Goal: Entertainment & Leisure: Consume media (video, audio)

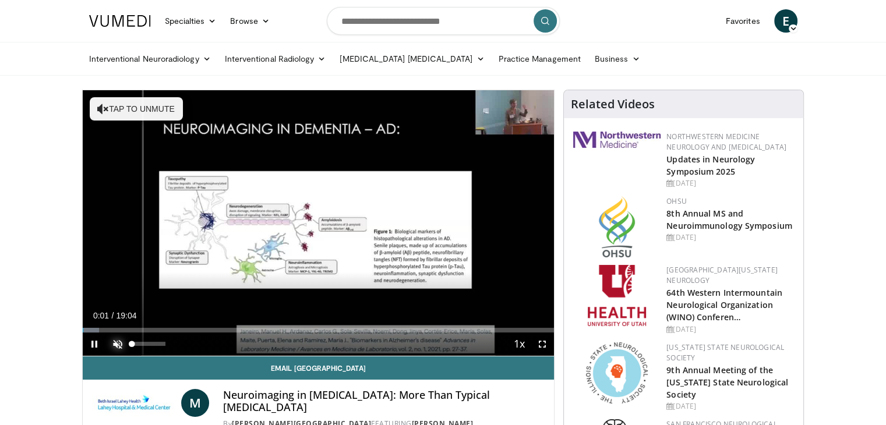
click at [121, 343] on span "Video Player" at bounding box center [117, 343] width 23 height 23
click at [539, 341] on span "Video Player" at bounding box center [541, 343] width 23 height 23
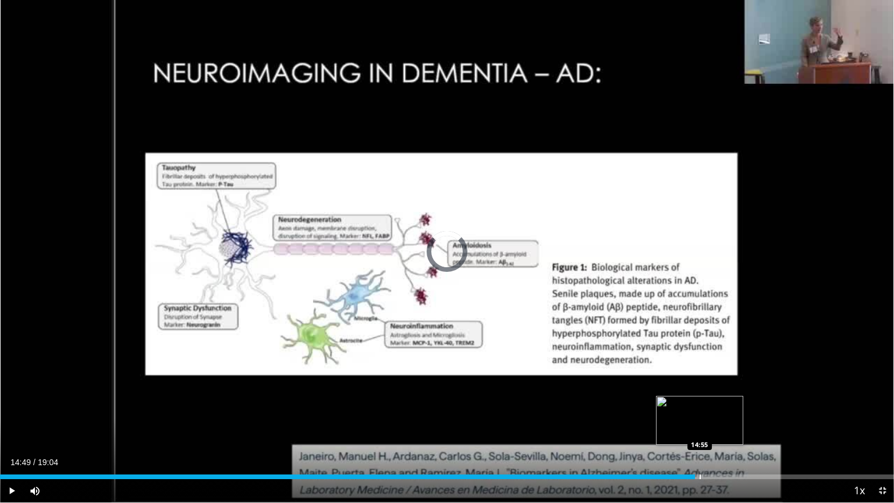
drag, startPoint x: 693, startPoint y: 472, endPoint x: 700, endPoint y: 470, distance: 7.2
click at [700, 424] on div "Loaded : 33.78% 14:55 14:55" at bounding box center [447, 473] width 894 height 11
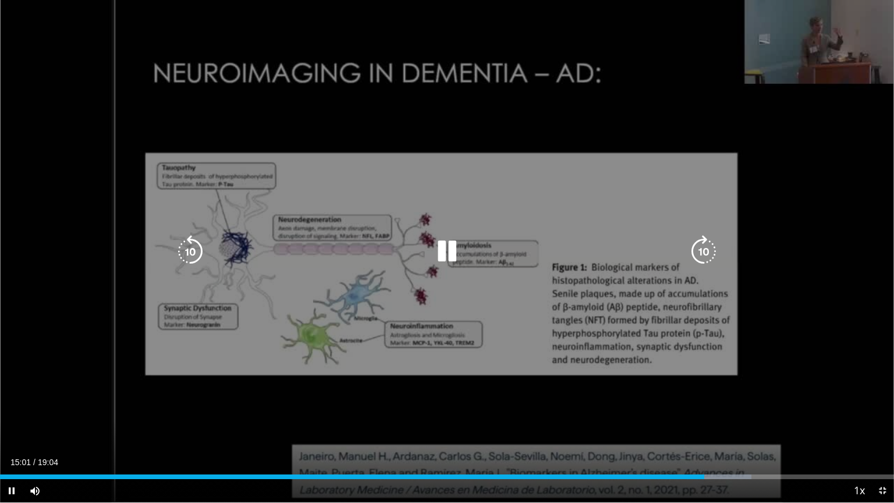
click at [237, 412] on div "10 seconds Tap to unmute" at bounding box center [447, 251] width 894 height 502
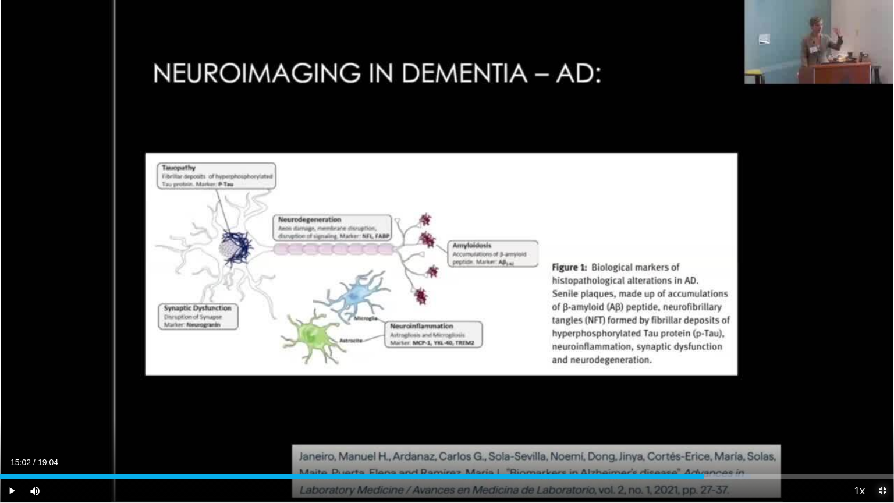
click at [883, 424] on span "Video Player" at bounding box center [882, 490] width 23 height 23
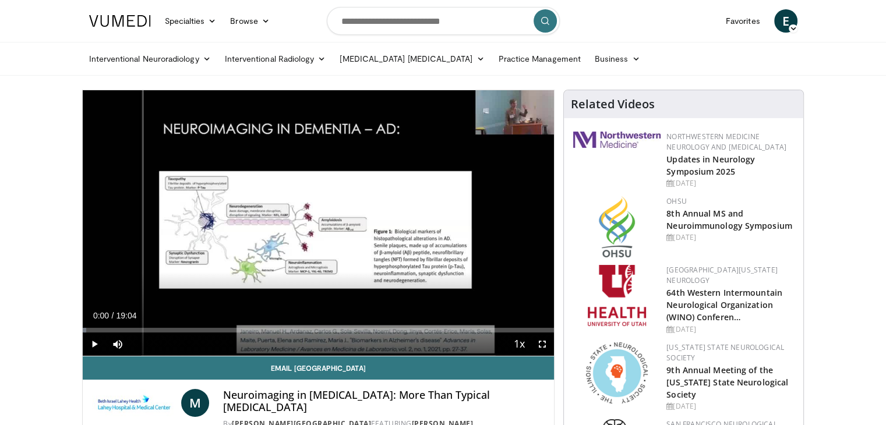
drag, startPoint x: 451, startPoint y: 330, endPoint x: 28, endPoint y: 291, distance: 424.6
click at [93, 345] on span "Video Player" at bounding box center [94, 343] width 23 height 23
click at [544, 346] on span "Video Player" at bounding box center [541, 343] width 23 height 23
